Goal: Task Accomplishment & Management: Manage account settings

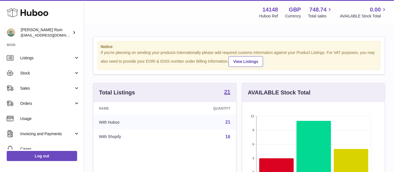
scroll to position [14, 0]
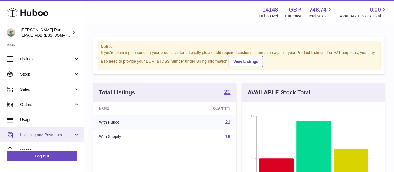
click at [38, 130] on link "Invoicing and Payments" at bounding box center [42, 134] width 84 height 15
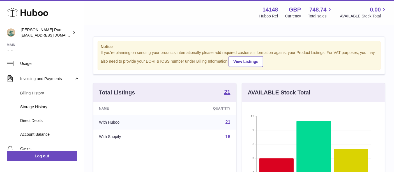
scroll to position [70, 0]
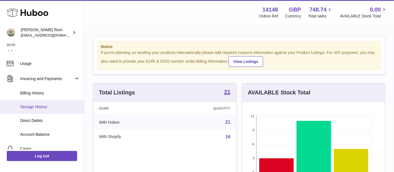
click at [35, 105] on span "Storage History" at bounding box center [49, 106] width 59 height 5
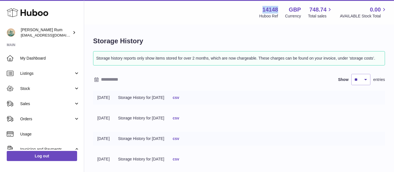
drag, startPoint x: 275, startPoint y: 8, endPoint x: 255, endPoint y: 8, distance: 19.4
click at [255, 8] on div "14148 Huboo Ref GBP Currency 748.74 Total sales 0.00 AVAILABLE Stock Total" at bounding box center [319, 12] width 135 height 13
copy strong "14148"
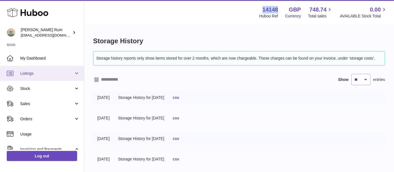
click at [43, 77] on link "Listings" at bounding box center [42, 73] width 84 height 15
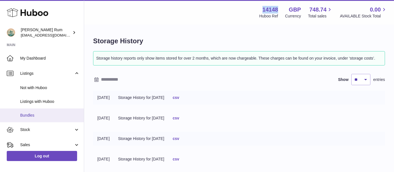
click at [47, 121] on link "Bundles" at bounding box center [42, 115] width 84 height 14
